Goal: Task Accomplishment & Management: Use online tool/utility

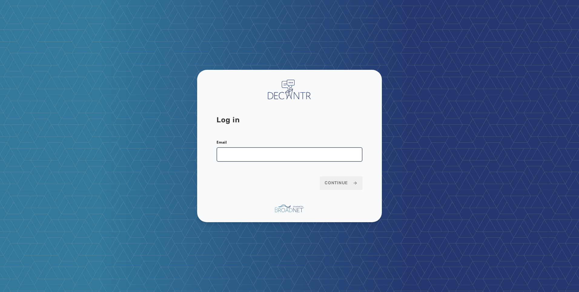
click at [293, 154] on input "Email" at bounding box center [290, 154] width 146 height 15
type input "**********"
click at [333, 193] on div "**********" at bounding box center [289, 146] width 185 height 152
click at [334, 183] on span "Continue" at bounding box center [341, 183] width 33 height 6
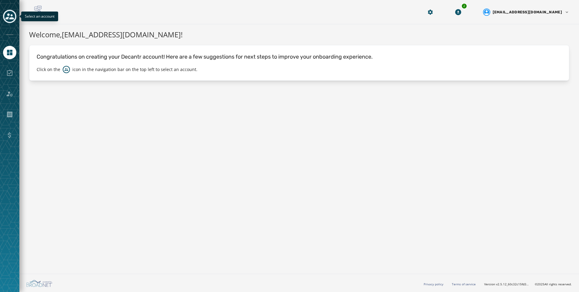
click at [7, 17] on icon "Toggle account select drawer" at bounding box center [9, 16] width 8 height 8
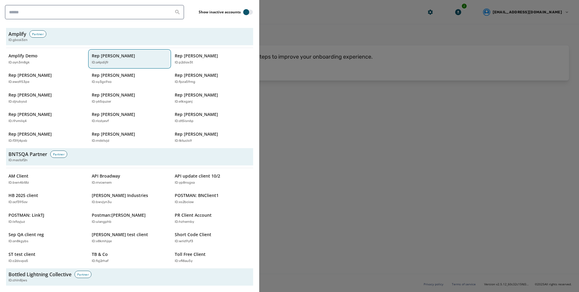
click at [145, 57] on div "Rep [PERSON_NAME] ID: a4pdijfr" at bounding box center [127, 59] width 70 height 12
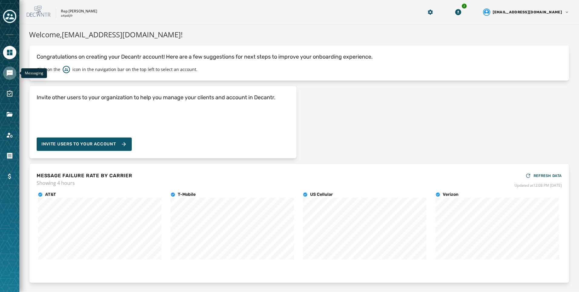
click at [9, 71] on icon "Navigate to Messaging" at bounding box center [10, 73] width 6 height 6
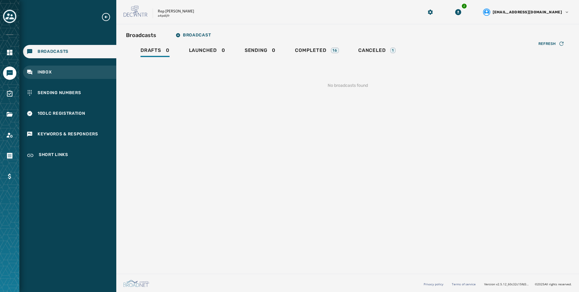
click at [88, 71] on div "Inbox" at bounding box center [69, 71] width 93 height 13
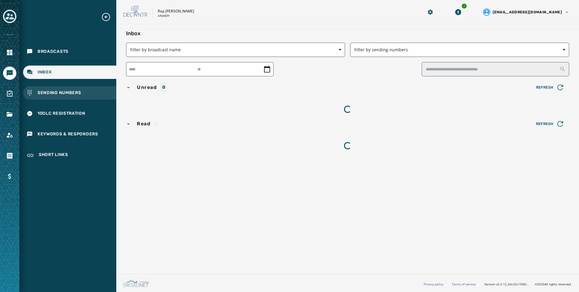
click at [88, 93] on div "Sending Numbers" at bounding box center [69, 92] width 93 height 13
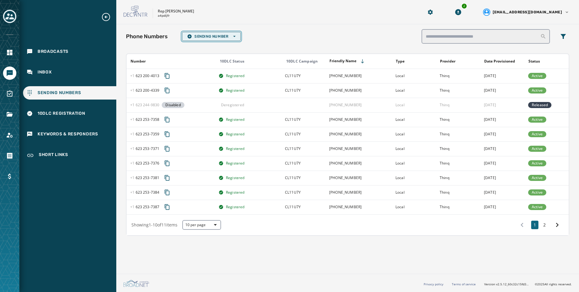
click at [233, 40] on button "Sending Number Open options" at bounding box center [211, 36] width 59 height 9
click at [235, 48] on span "Local Long Code" at bounding box center [211, 45] width 48 height 5
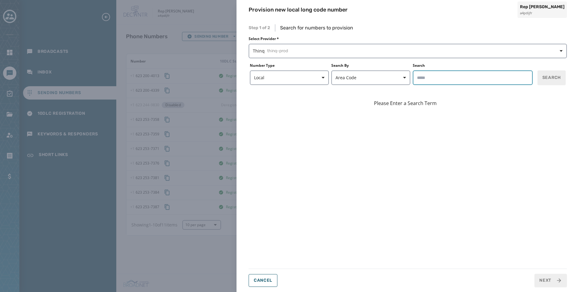
click at [445, 79] on input "Search" at bounding box center [473, 77] width 120 height 15
type input "*****"
click at [542, 74] on button "Search" at bounding box center [552, 77] width 28 height 15
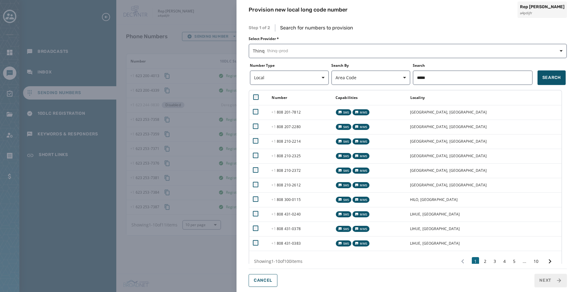
click at [223, 20] on div "Provision new local long code number Rep [PERSON_NAME] a4pdijfr Step 1 of 2 Sea…" at bounding box center [289, 146] width 579 height 292
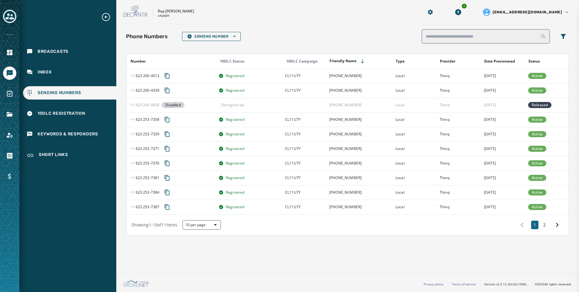
click at [45, 70] on span "Inbox" at bounding box center [45, 72] width 14 height 6
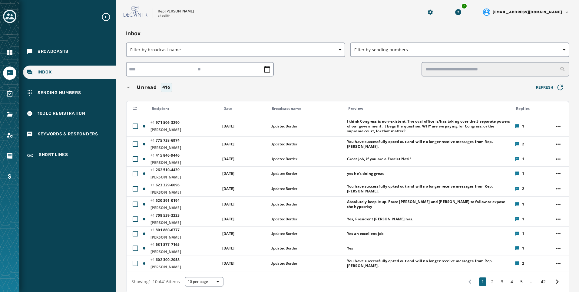
click at [57, 43] on div "Broadcasts Inbox Sending Numbers 10DLC Registration Keywords & Responders Short…" at bounding box center [67, 87] width 97 height 150
